Goal: Information Seeking & Learning: Understand process/instructions

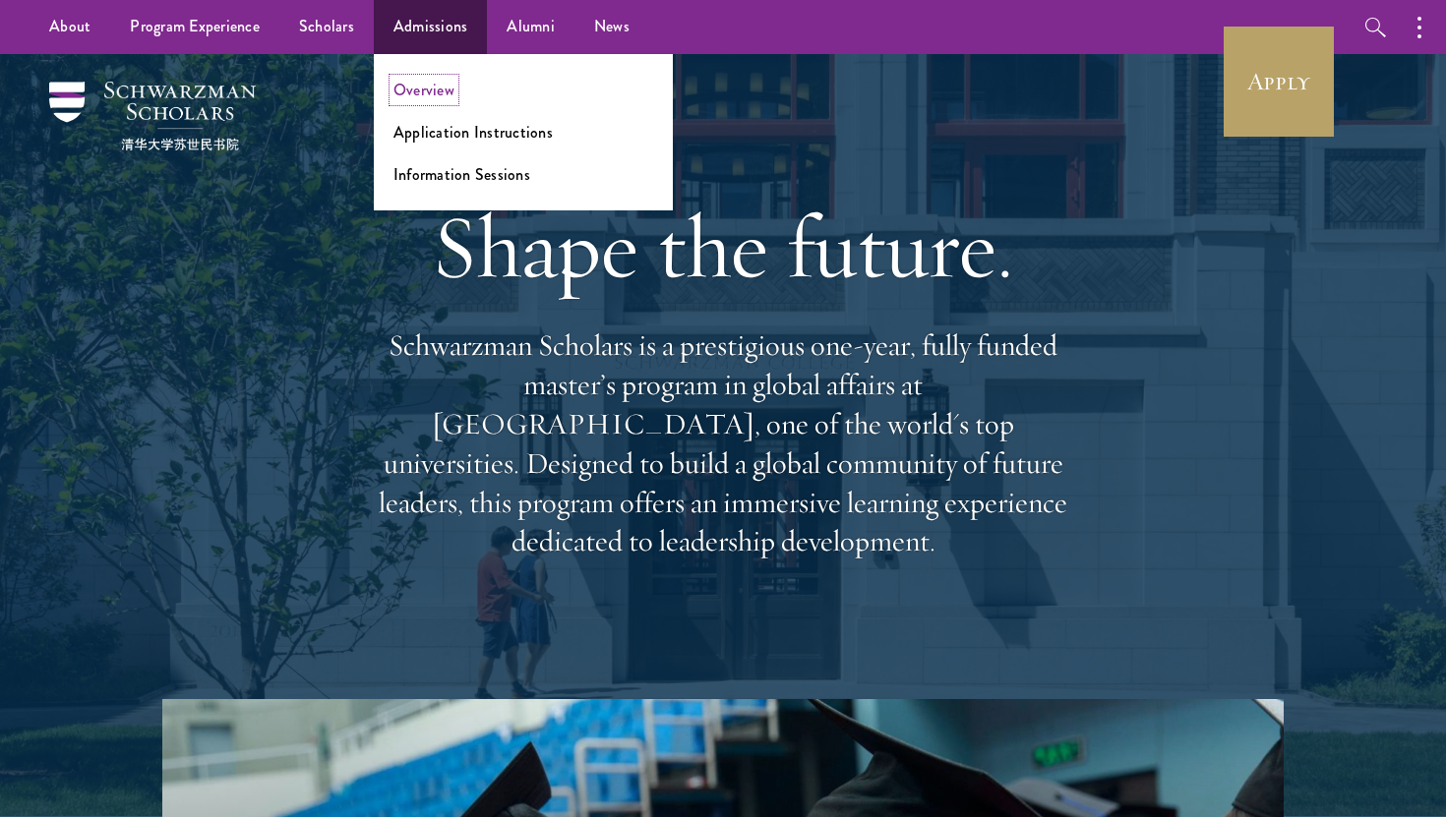
click at [434, 96] on link "Overview" at bounding box center [423, 90] width 61 height 23
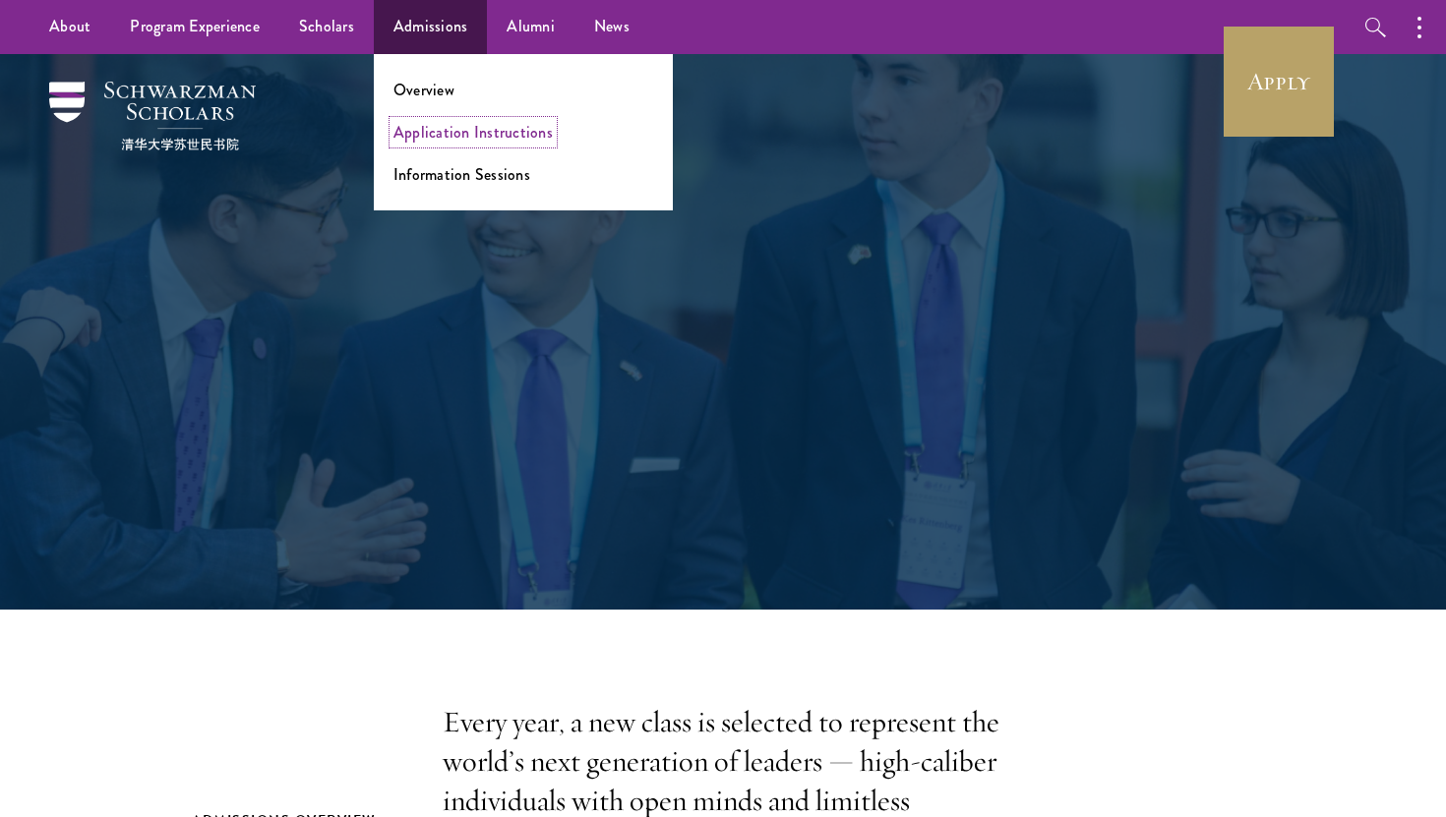
click at [445, 128] on link "Application Instructions" at bounding box center [472, 132] width 159 height 23
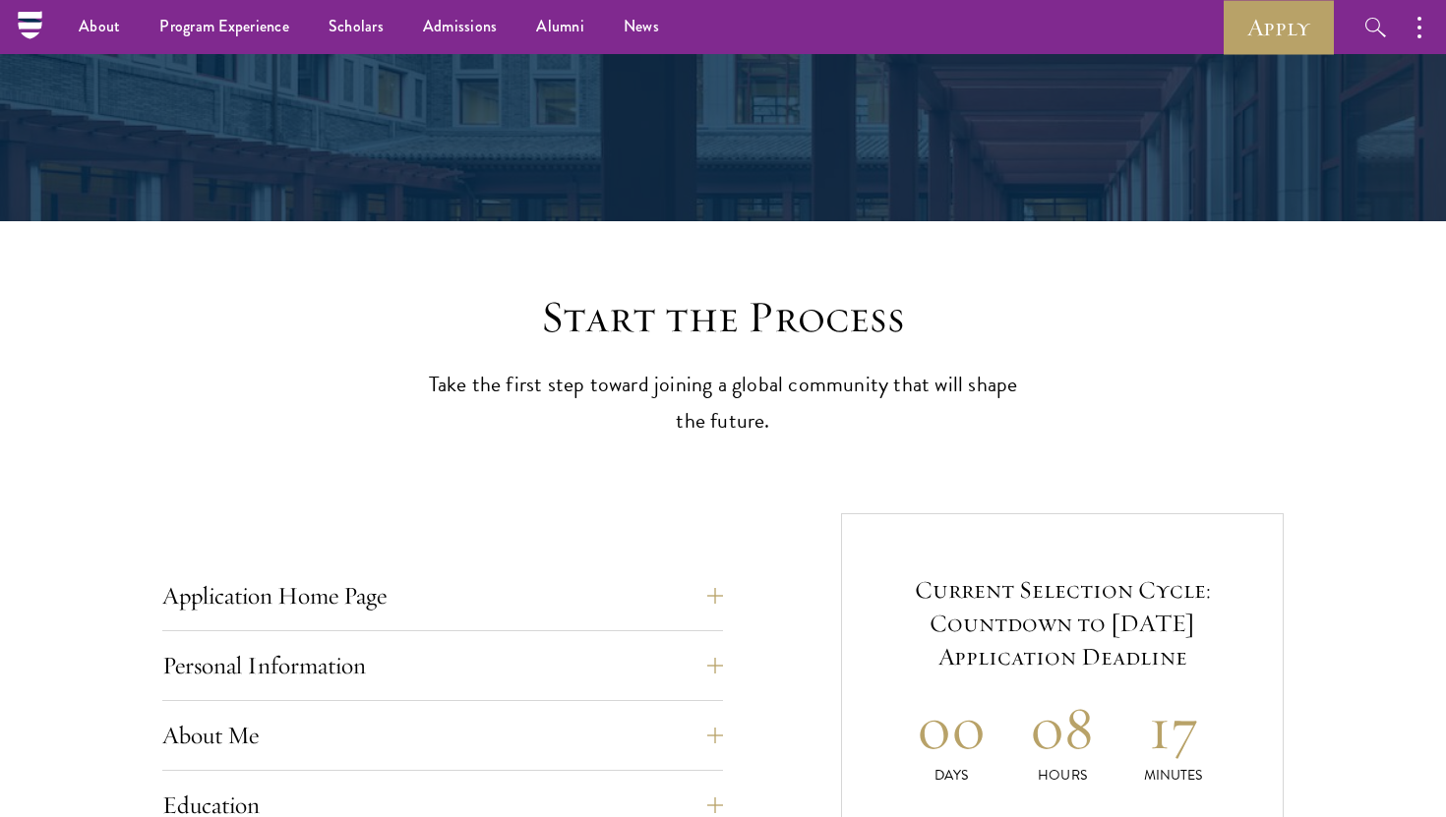
scroll to position [277, 0]
